Goal: Transaction & Acquisition: Purchase product/service

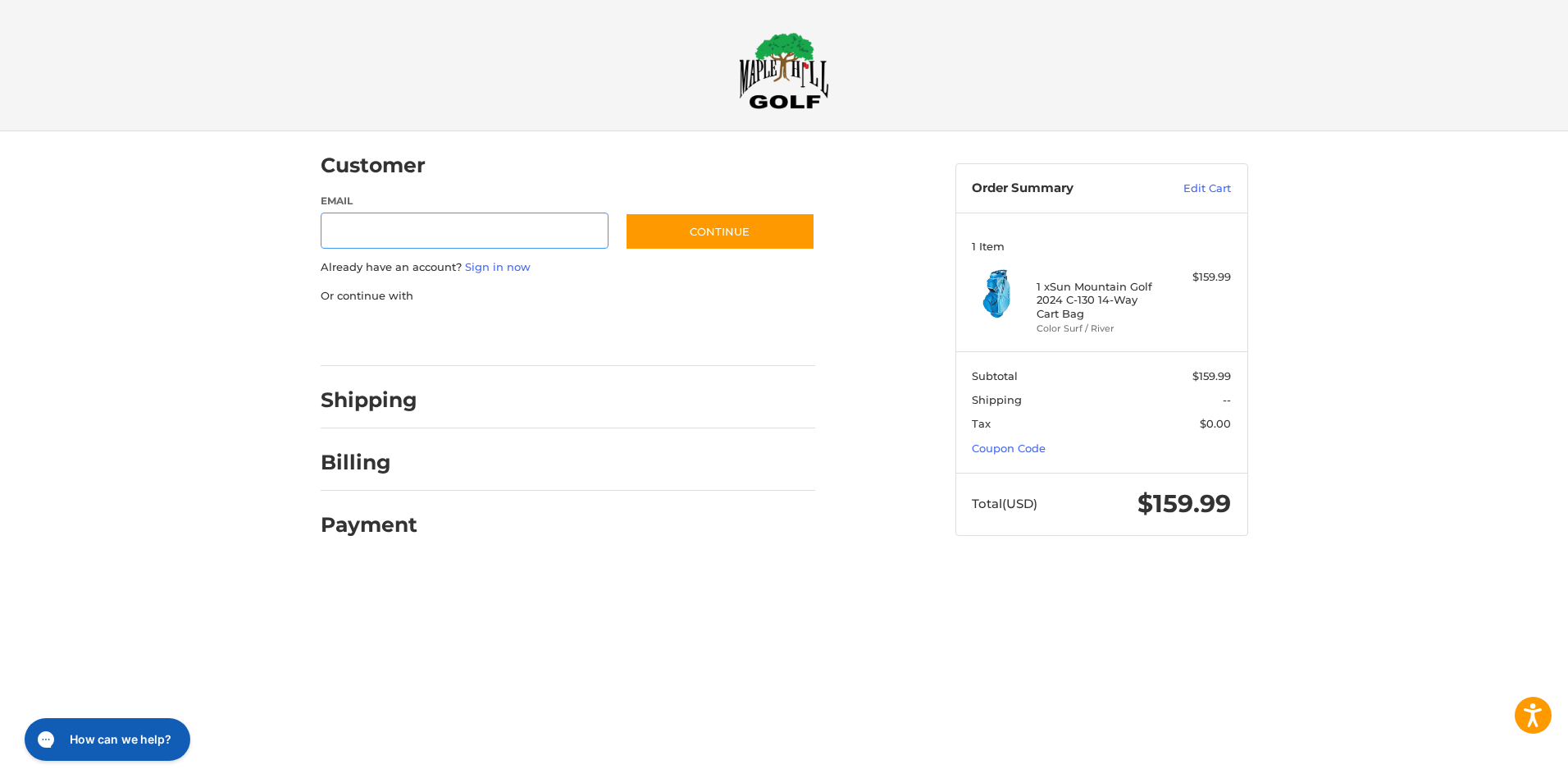
click at [428, 236] on input "Email" at bounding box center [464, 230] width 289 height 37
type input "**********"
click at [737, 227] on button "Continue" at bounding box center [720, 231] width 191 height 38
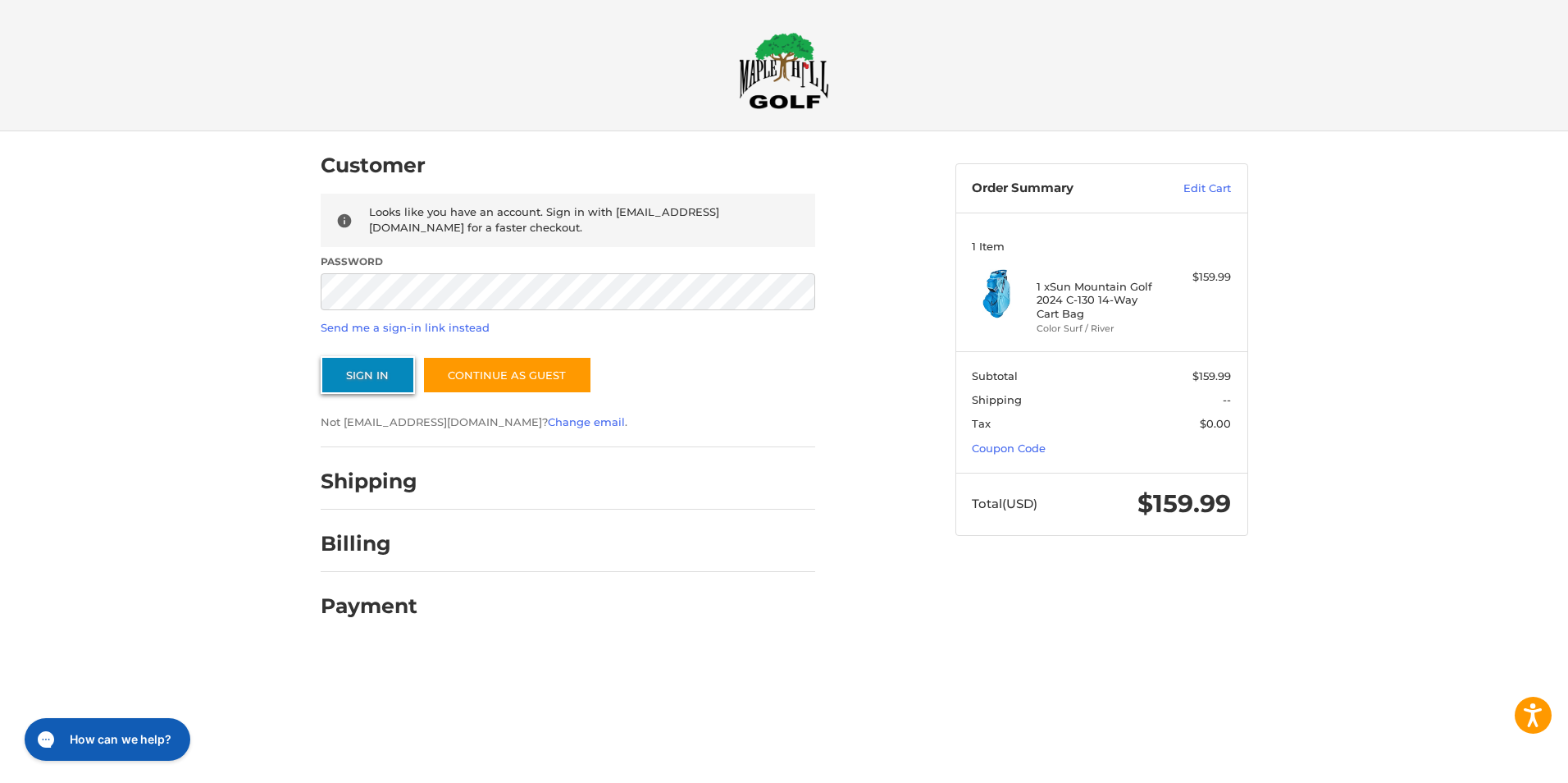
click at [388, 379] on button "Sign In" at bounding box center [367, 375] width 94 height 38
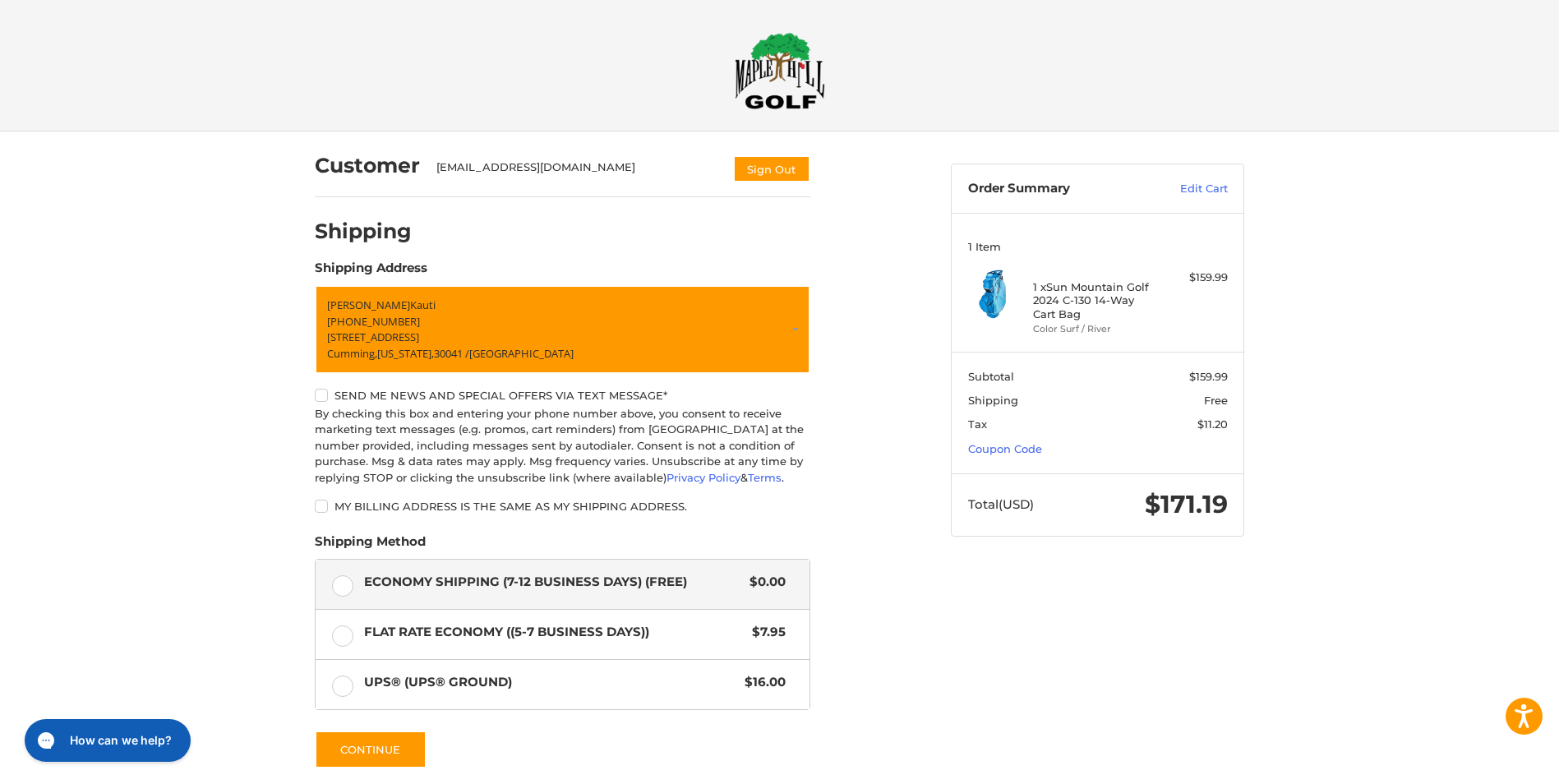
click at [319, 507] on label "My billing address is the same as my shipping address." at bounding box center [562, 505] width 496 height 13
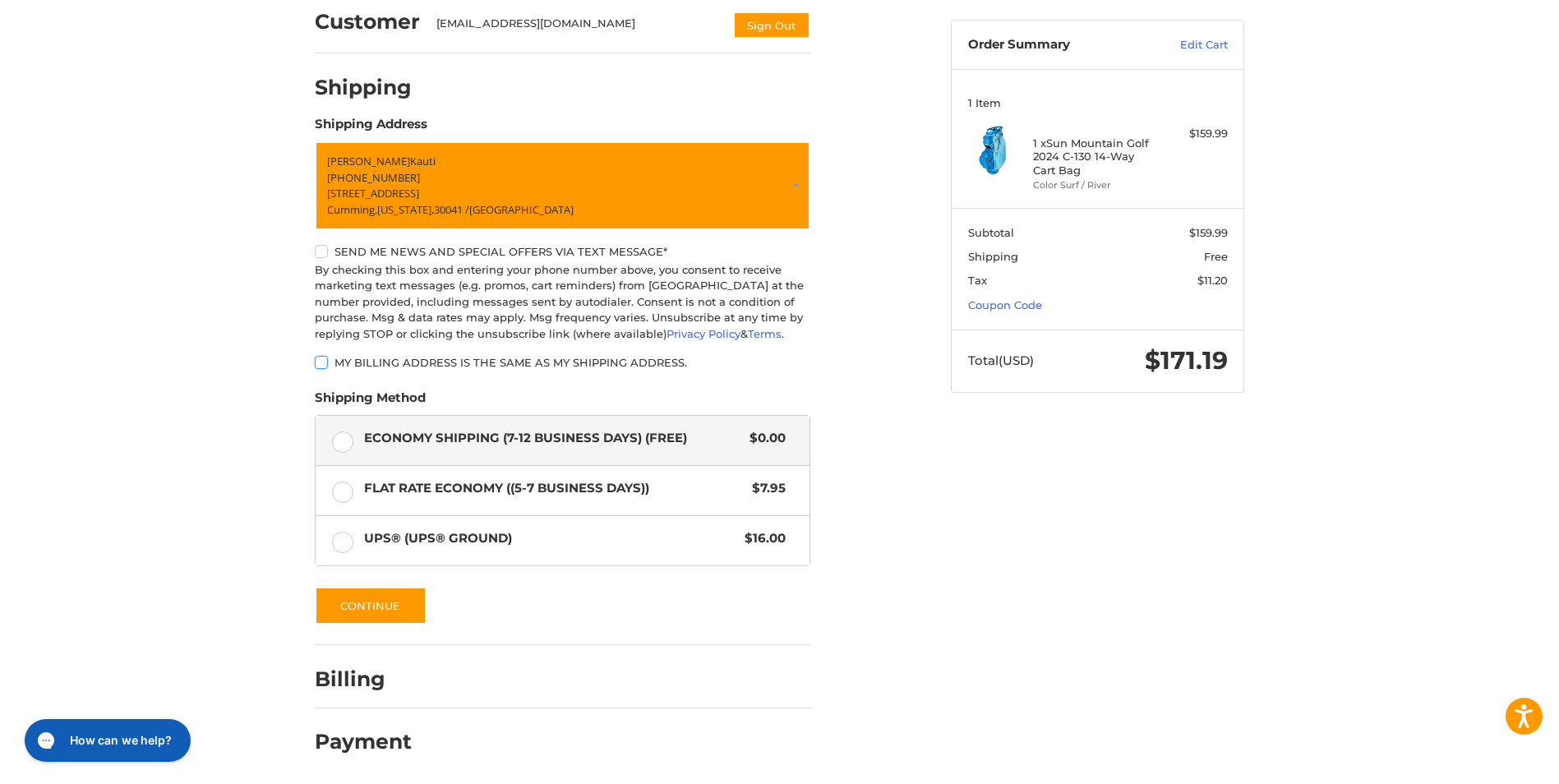
scroll to position [145, 0]
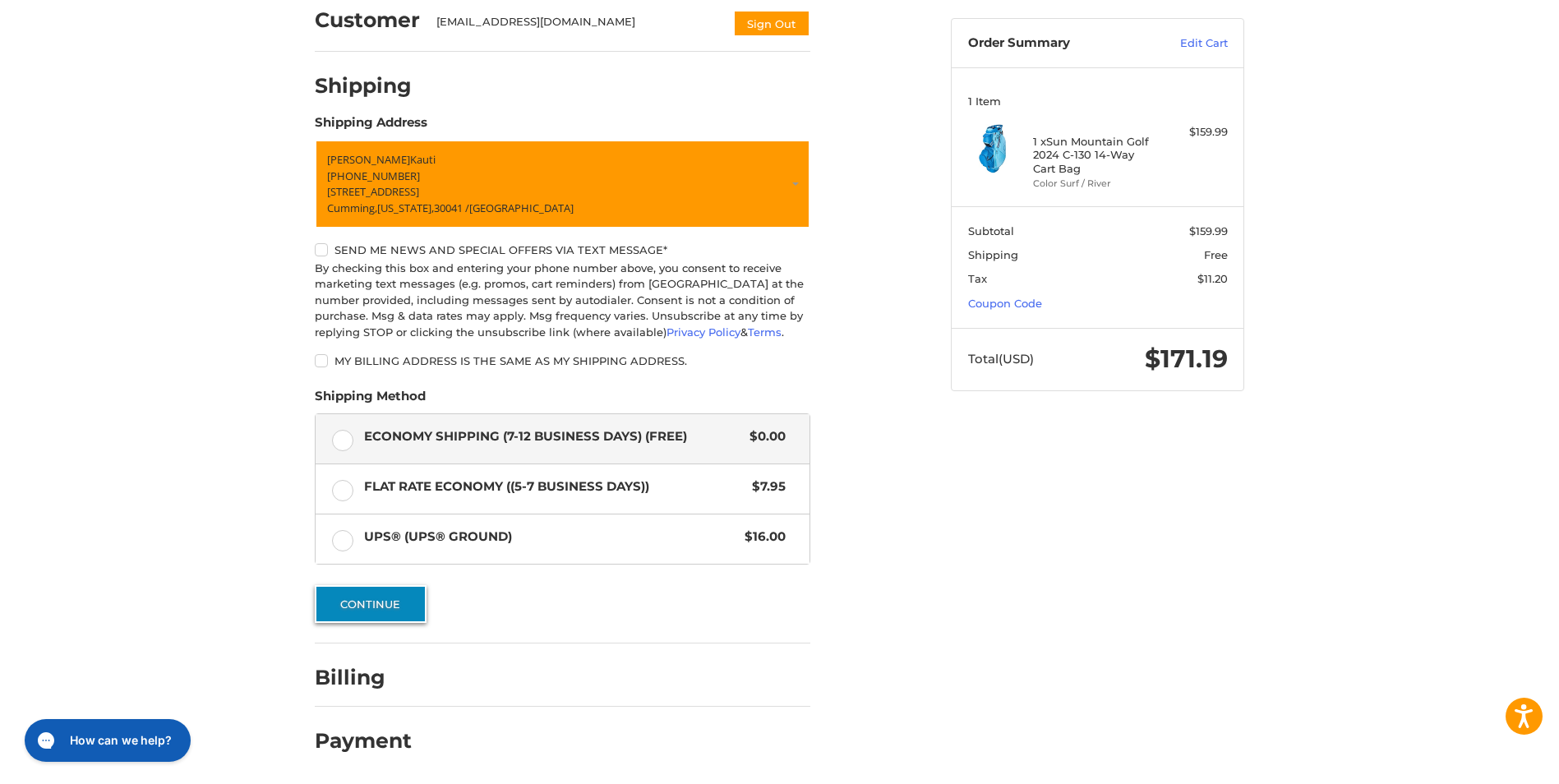
click at [404, 607] on button "Continue" at bounding box center [370, 604] width 112 height 38
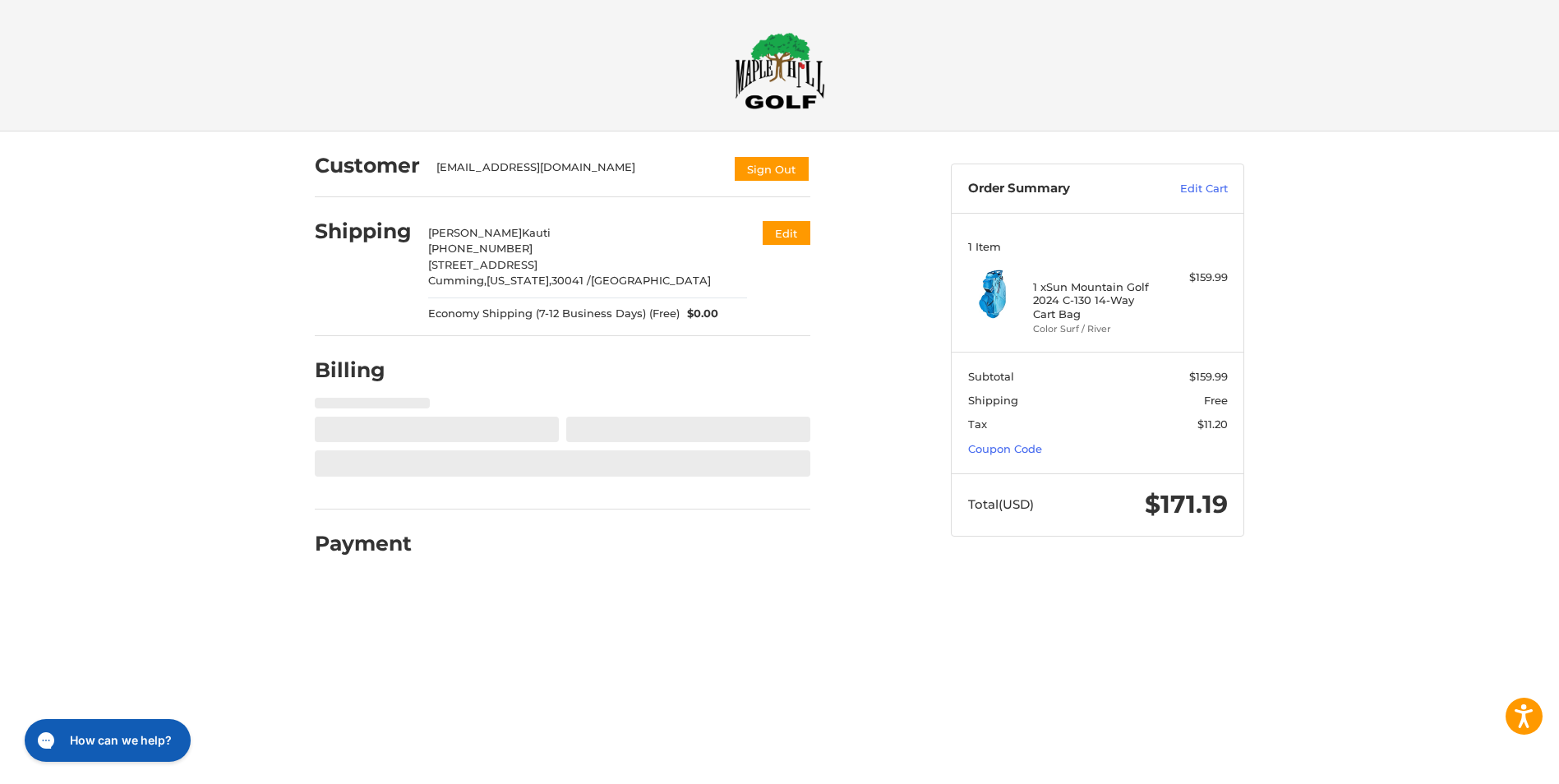
select select "**"
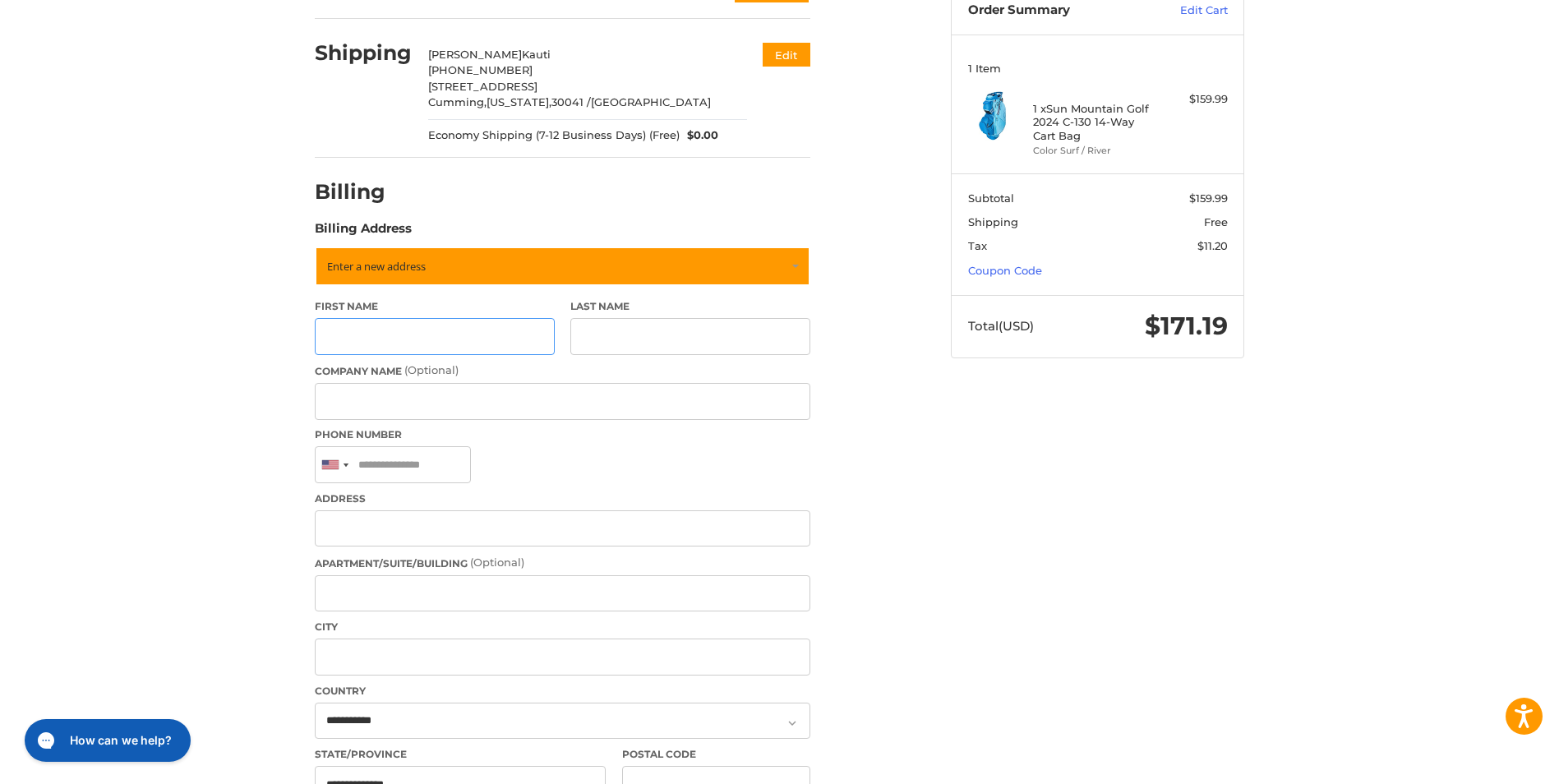
scroll to position [179, 0]
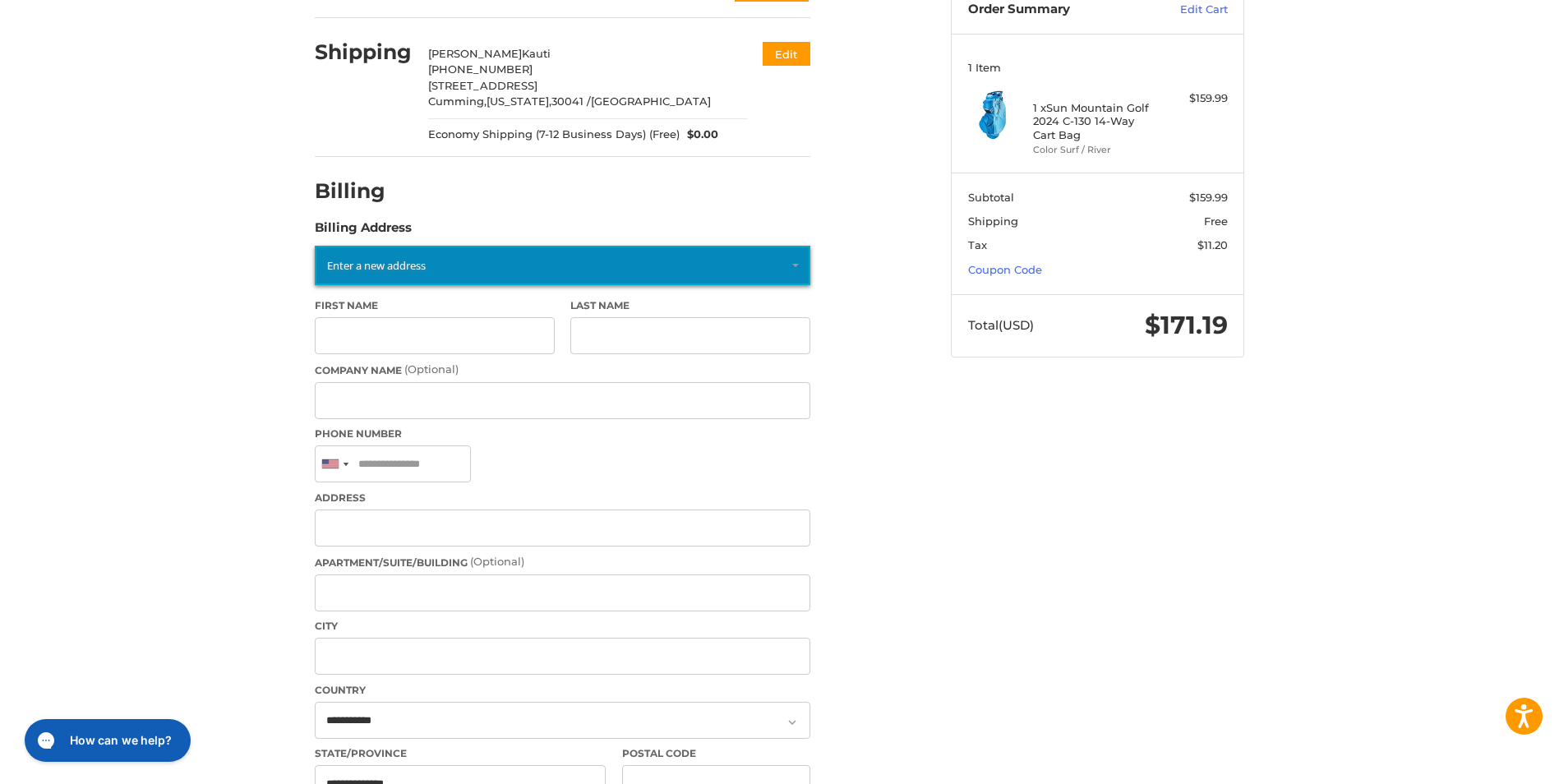
click at [473, 271] on link "Enter a new address" at bounding box center [562, 265] width 496 height 39
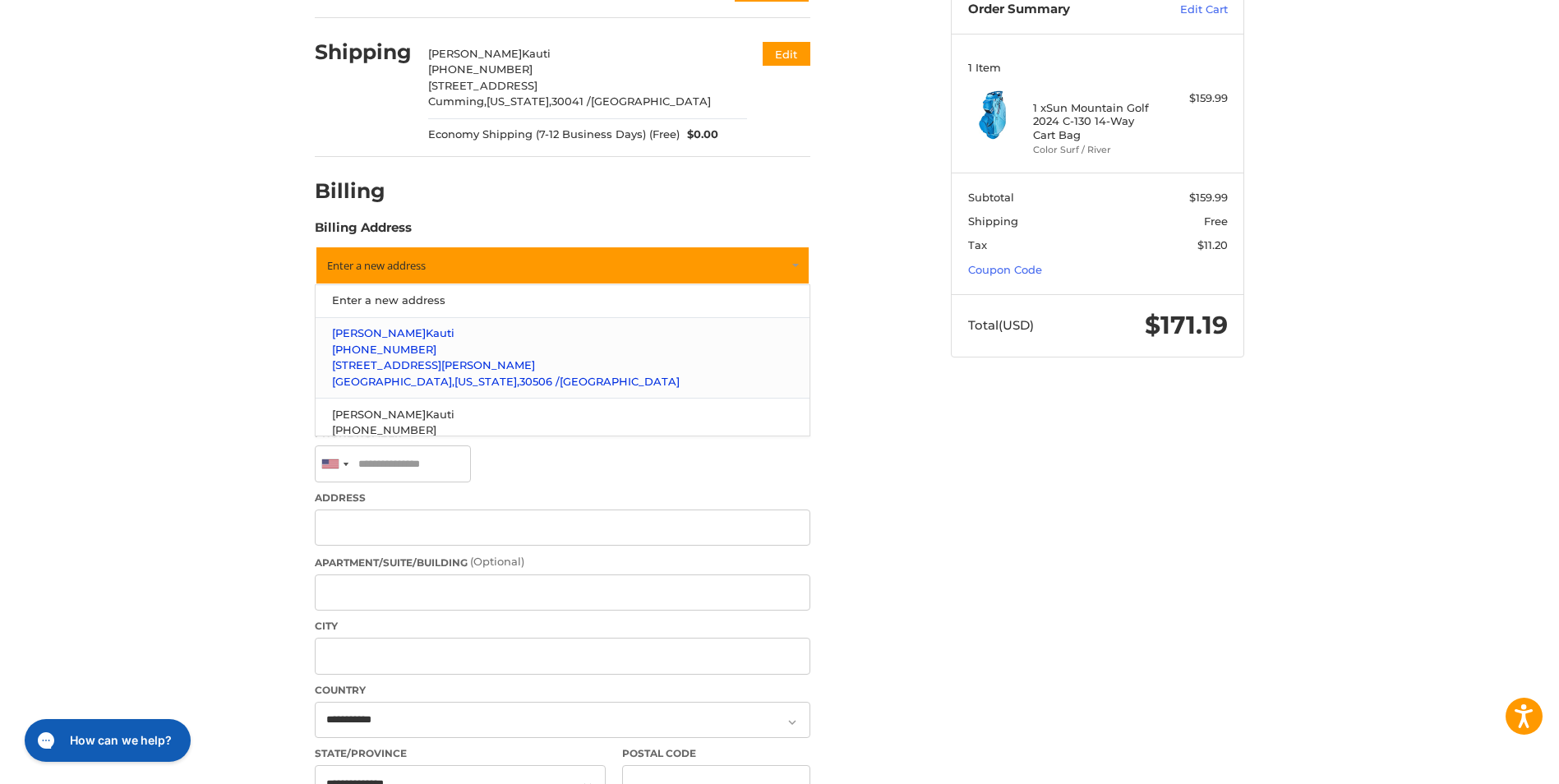
click at [410, 350] on span "[PHONE_NUMBER]" at bounding box center [384, 349] width 104 height 13
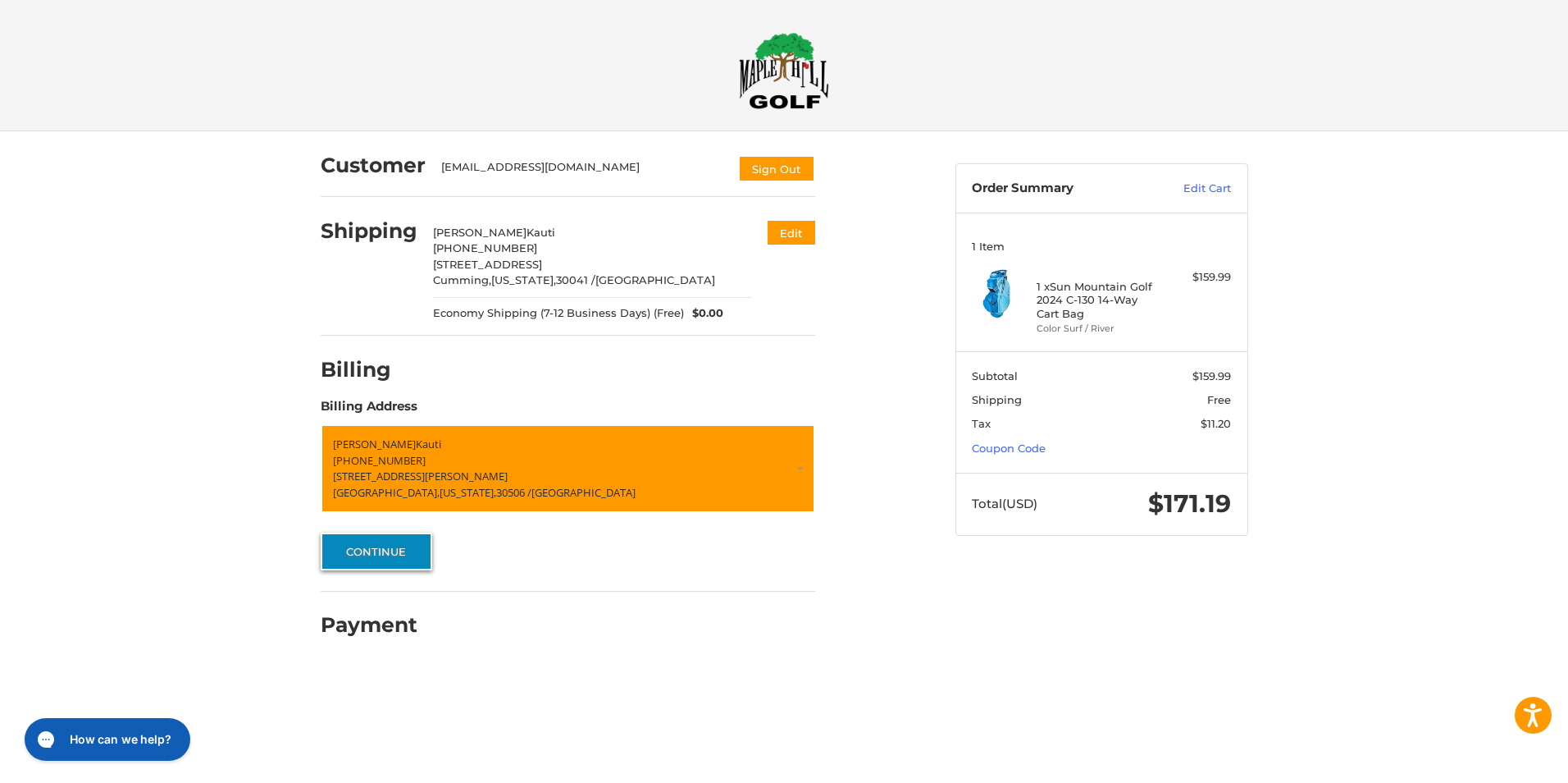
click at [398, 554] on button "Continue" at bounding box center [376, 551] width 112 height 38
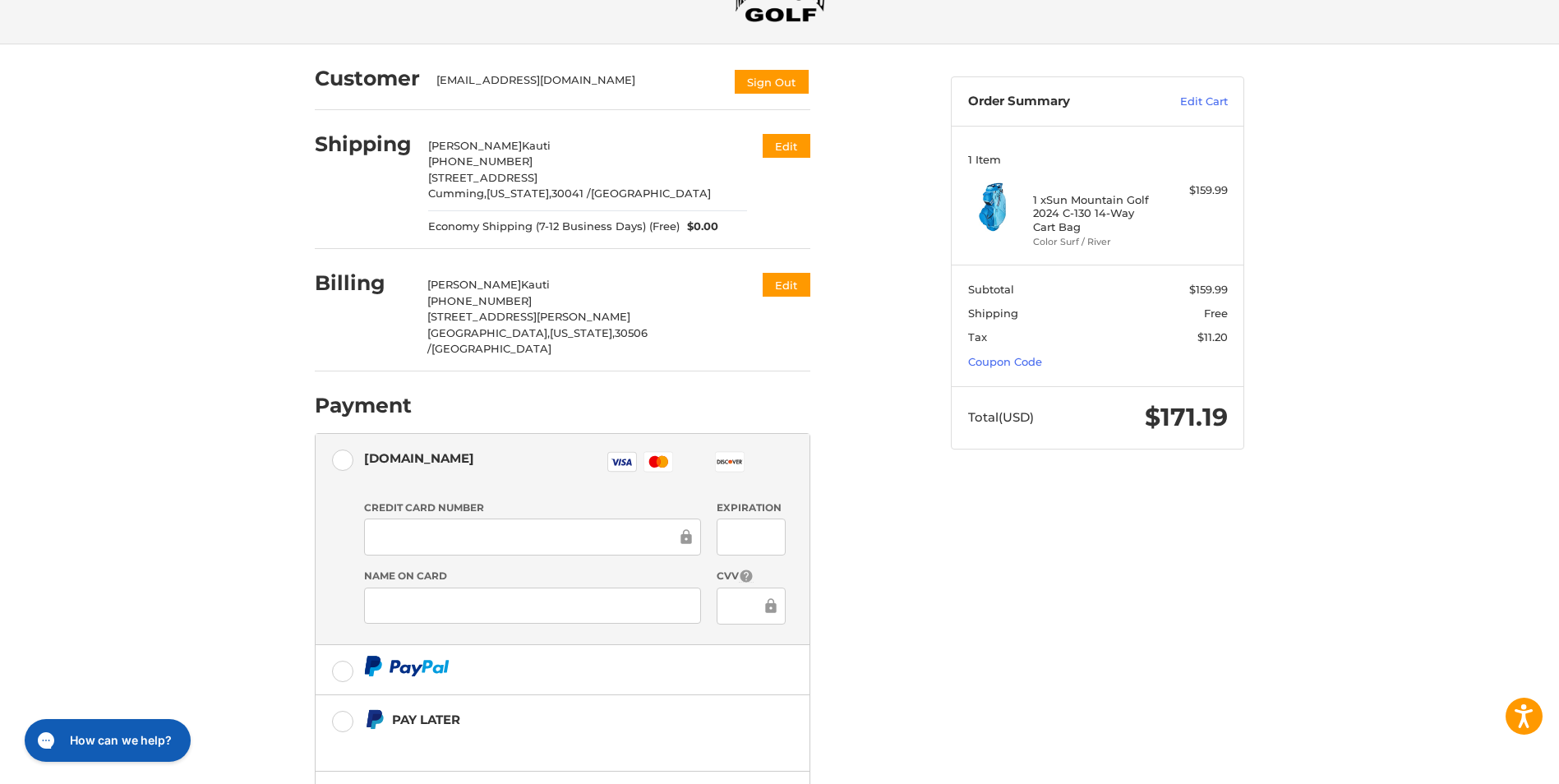
scroll to position [212, 0]
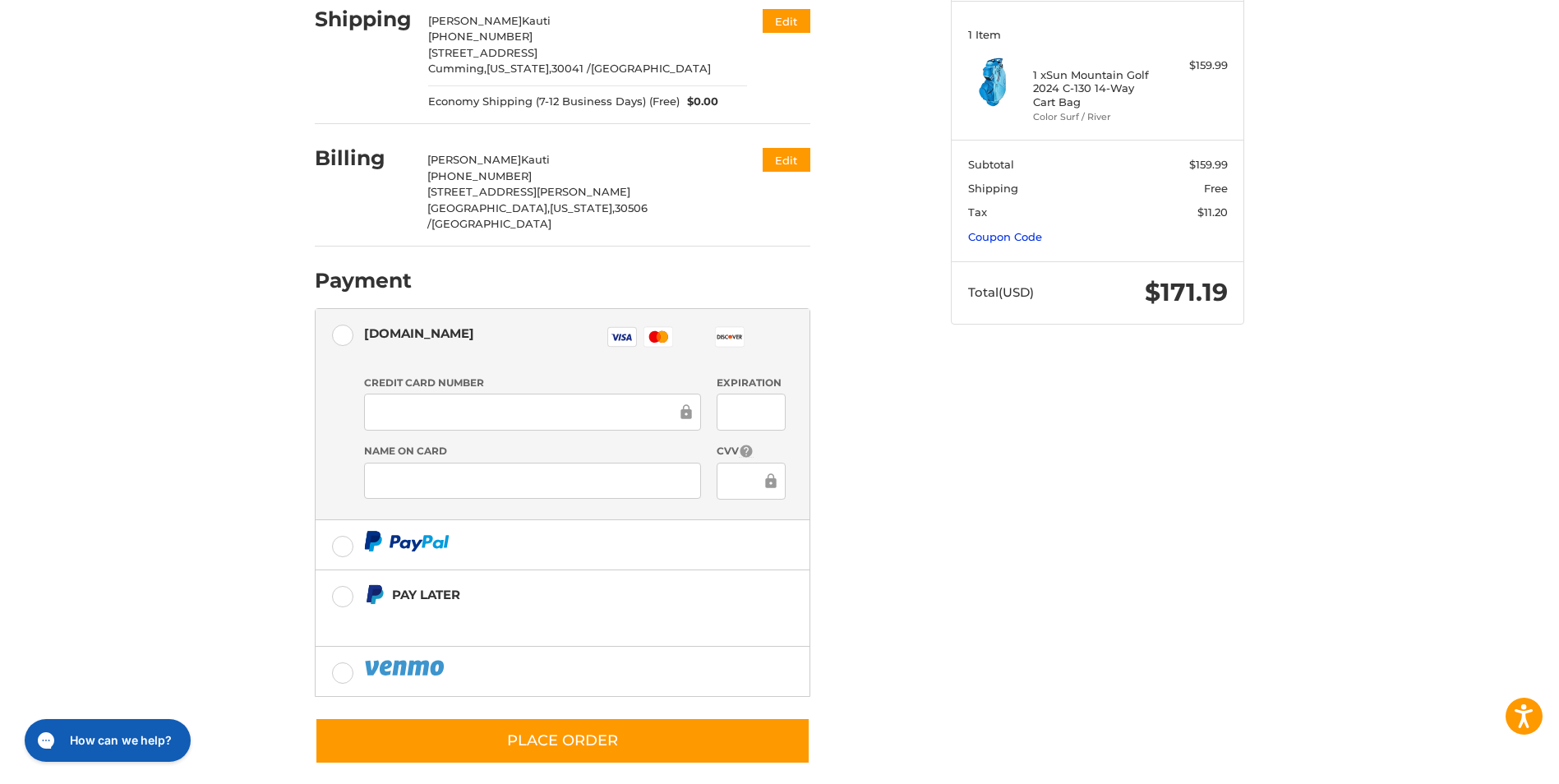
click at [1012, 232] on link "Coupon Code" at bounding box center [1005, 237] width 74 height 13
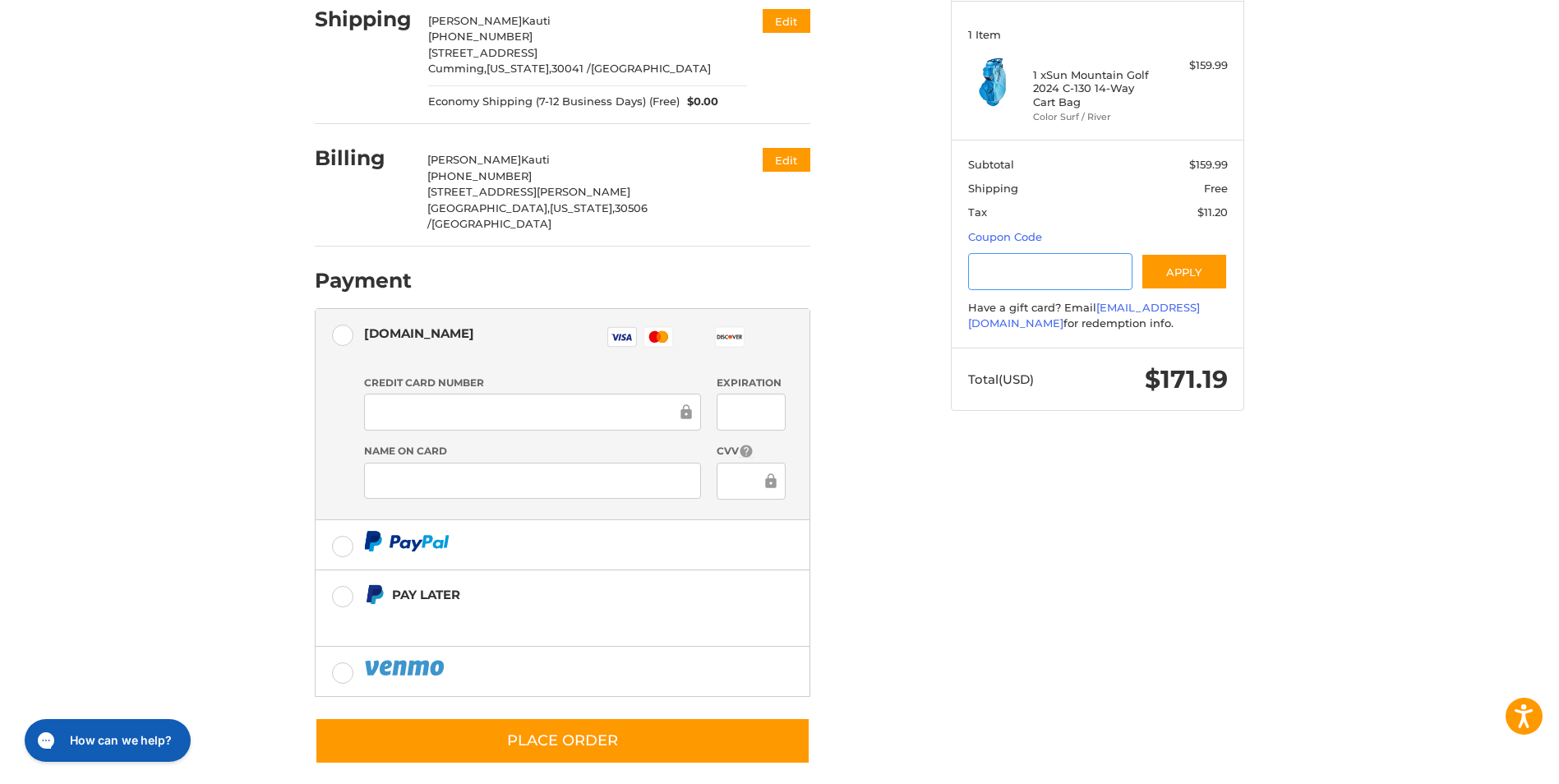
click at [1008, 270] on input "Gift Certificate or Coupon Code" at bounding box center [1051, 271] width 165 height 37
type input "*******"
click at [1172, 271] on button "Apply" at bounding box center [1183, 271] width 87 height 37
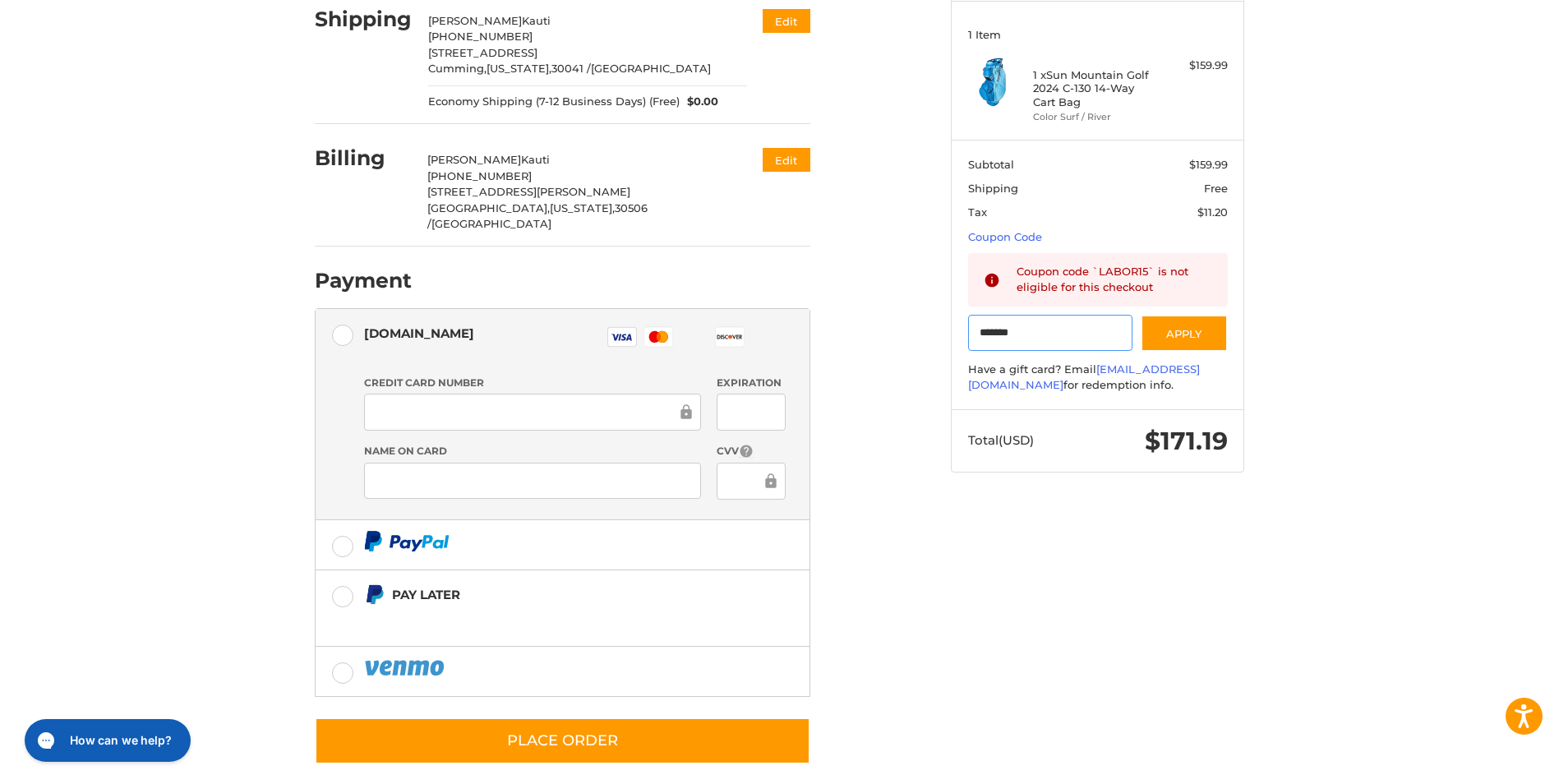
drag, startPoint x: 1043, startPoint y: 330, endPoint x: 935, endPoint y: 334, distance: 108.1
click at [935, 334] on div "Customer [EMAIL_ADDRESS][DOMAIN_NAME] Sign Out Shipping [PERSON_NAME] +1 404358…" at bounding box center [780, 359] width 986 height 880
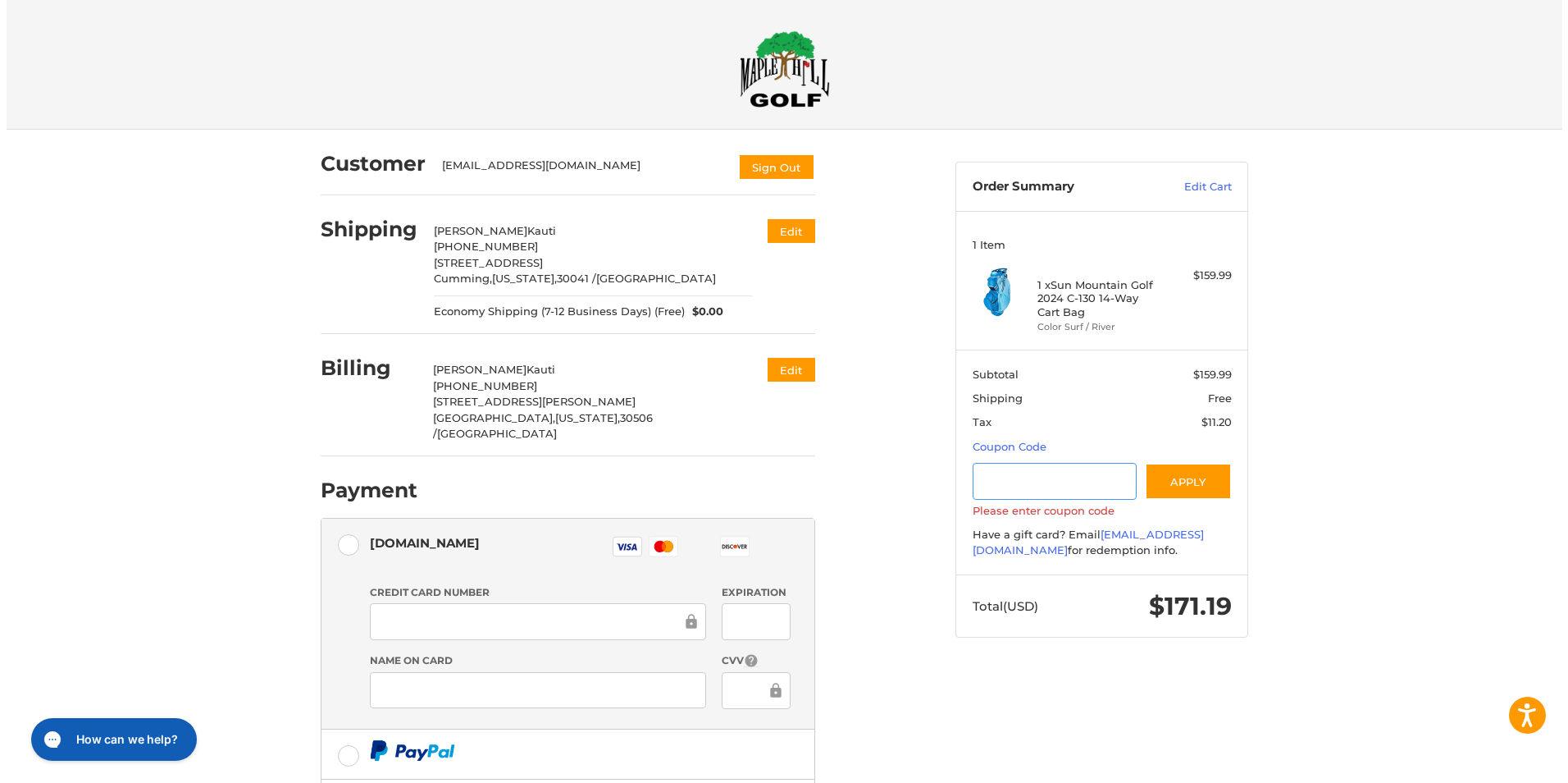
scroll to position [0, 0]
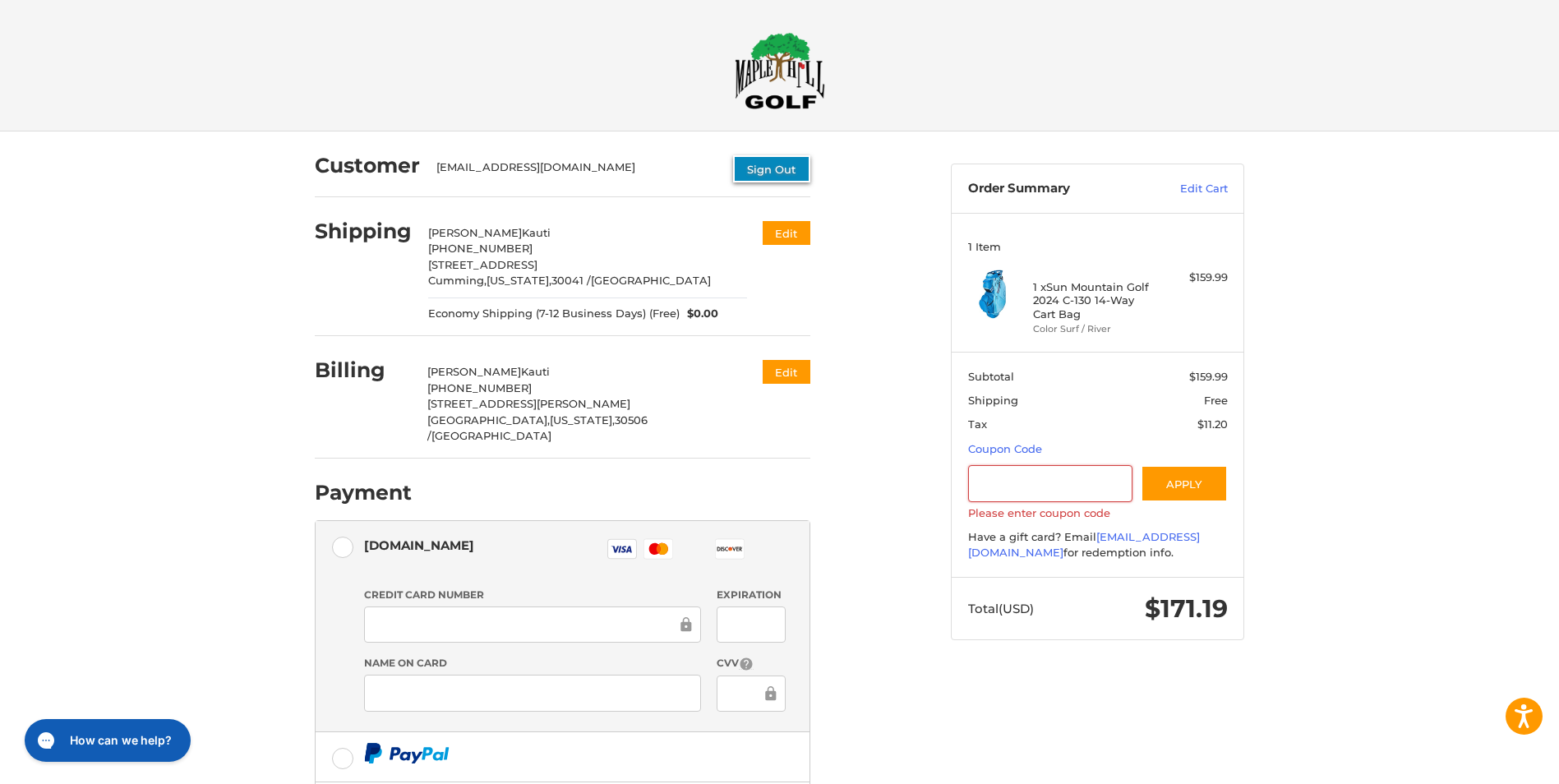
click at [760, 175] on button "Sign Out" at bounding box center [772, 168] width 77 height 27
